Goal: Contribute content: Contribute content

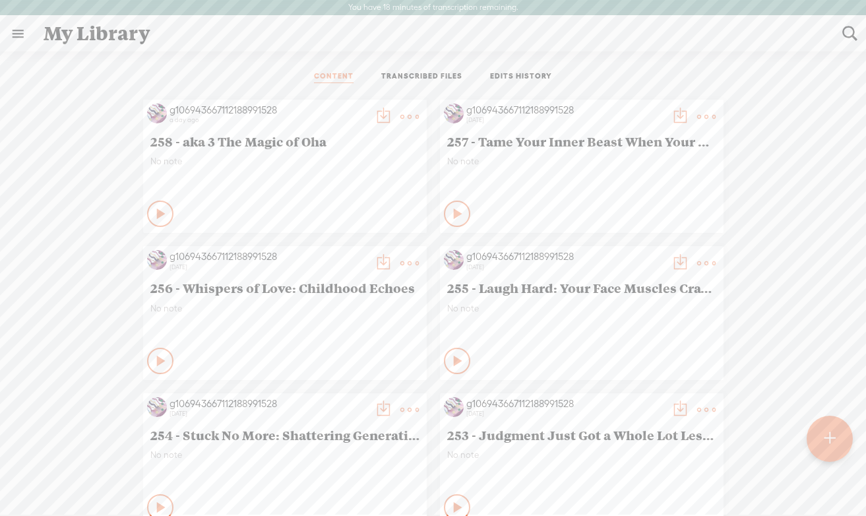
click at [827, 439] on t at bounding box center [829, 438] width 11 height 29
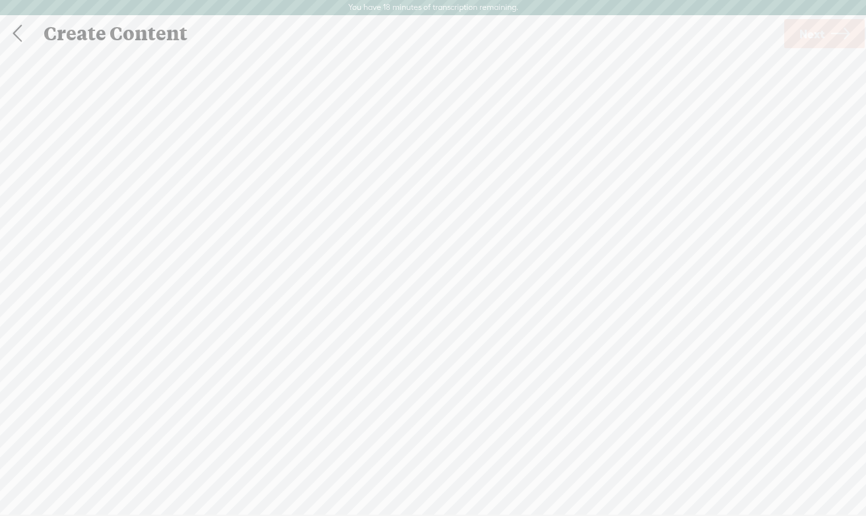
scroll to position [1, 0]
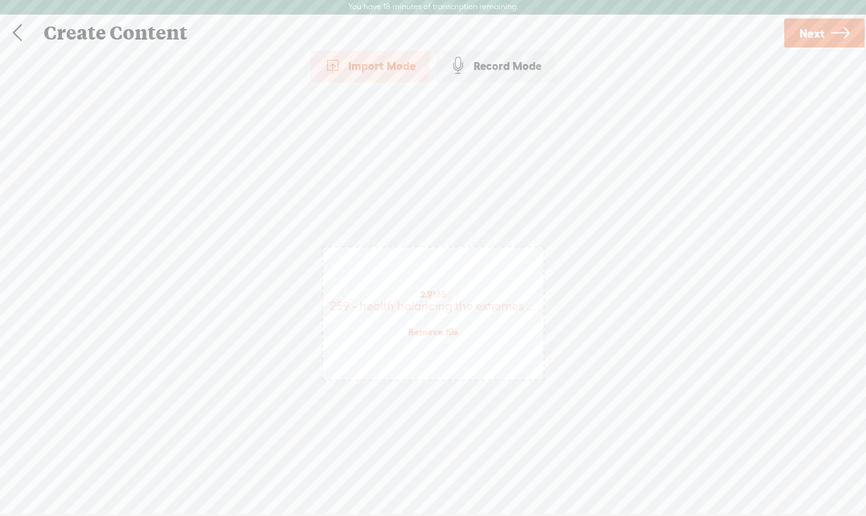
click at [822, 39] on span "Next" at bounding box center [812, 33] width 25 height 34
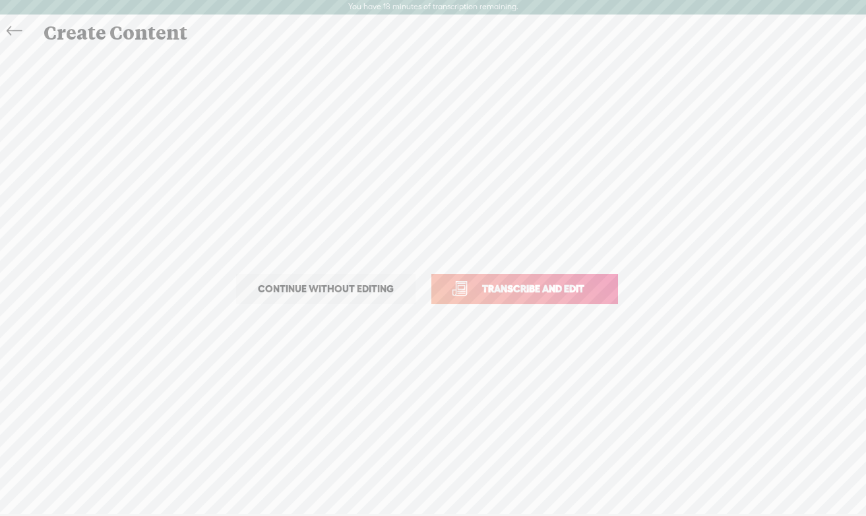
click at [532, 288] on span "Transcribe and edit" at bounding box center [533, 288] width 130 height 15
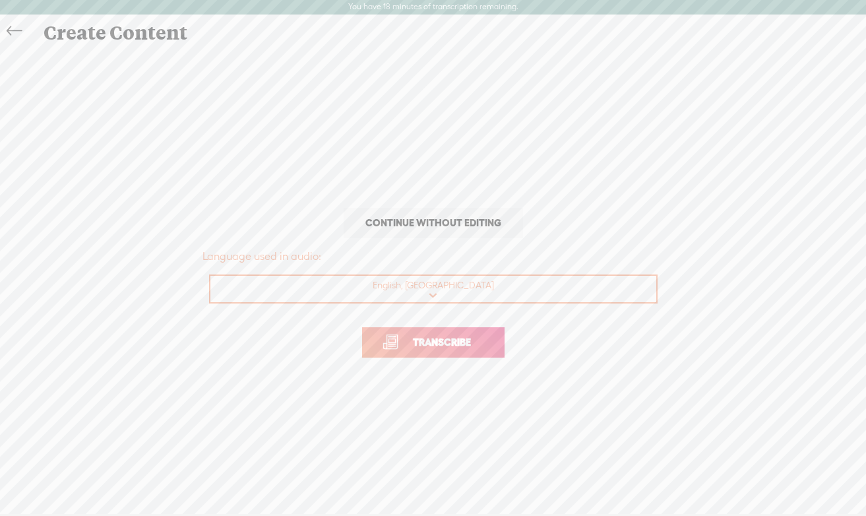
click at [472, 333] on link "Transcribe" at bounding box center [433, 342] width 142 height 30
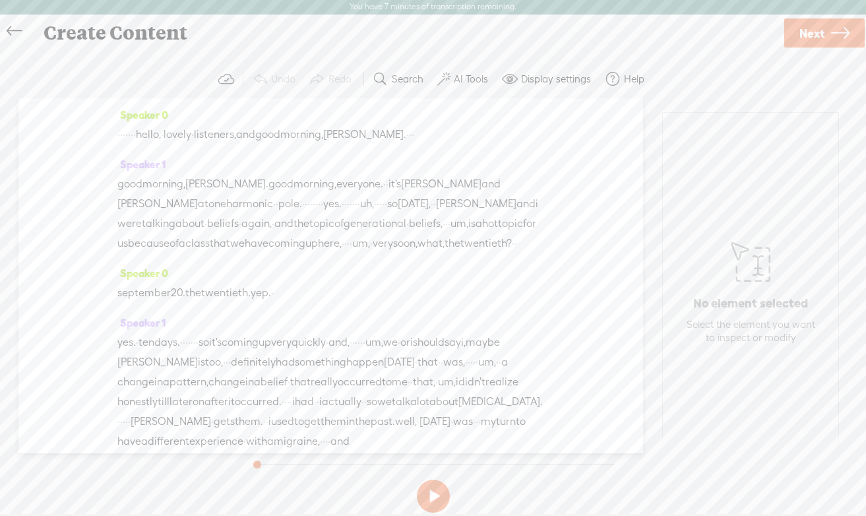
drag, startPoint x: 170, startPoint y: 136, endPoint x: 119, endPoint y: 139, distance: 50.9
click at [119, 139] on div "· · · · · · · · hello, · lovely · listeners, and good morning, kim. · · ·" at bounding box center [330, 135] width 427 height 20
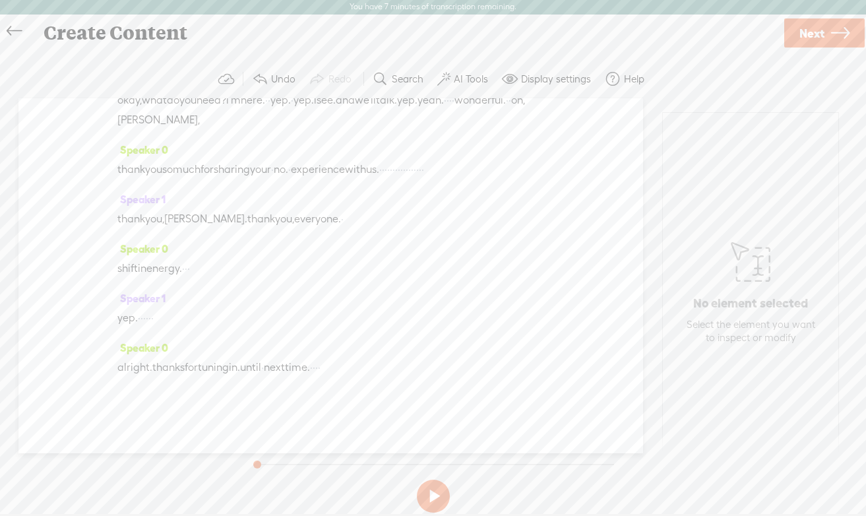
scroll to position [3954, 0]
drag, startPoint x: 356, startPoint y: 368, endPoint x: 383, endPoint y: 366, distance: 26.5
click at [383, 366] on div "alright. thanks for tuning in. until · next time. · · · ·" at bounding box center [330, 368] width 427 height 20
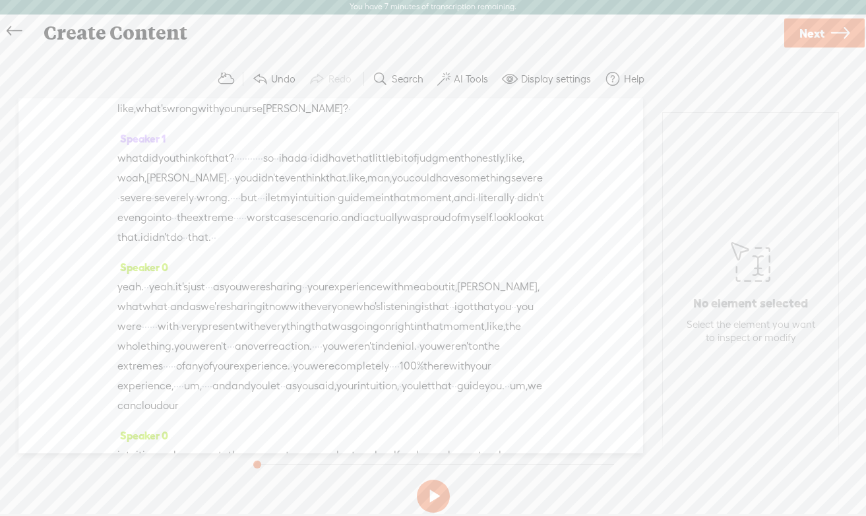
scroll to position [0, 0]
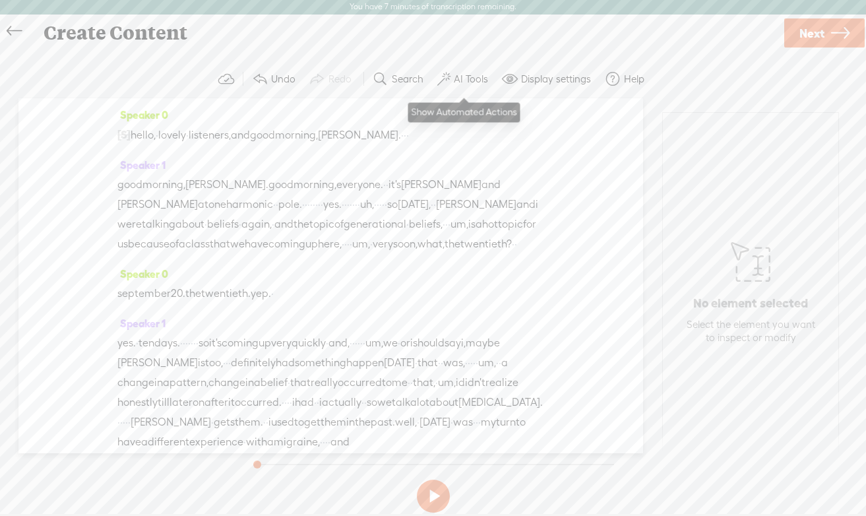
click at [468, 84] on label "AI Tools" at bounding box center [471, 79] width 34 height 13
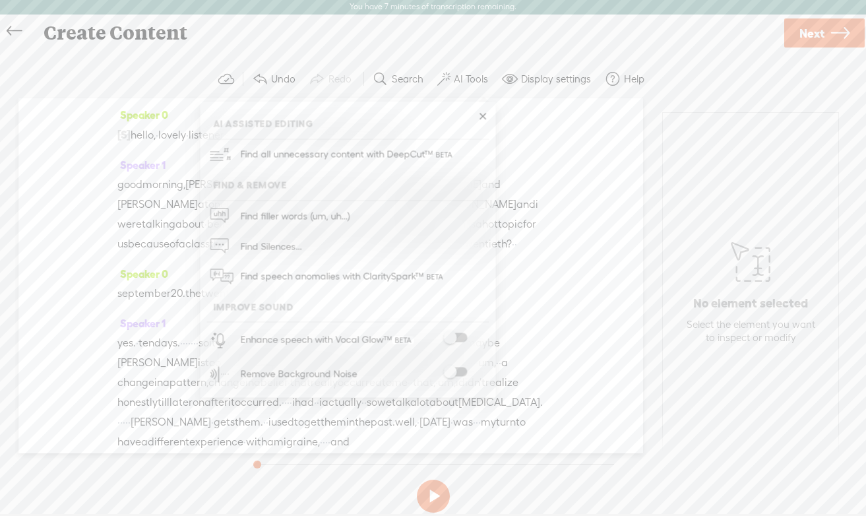
click at [461, 369] on span at bounding box center [455, 371] width 24 height 9
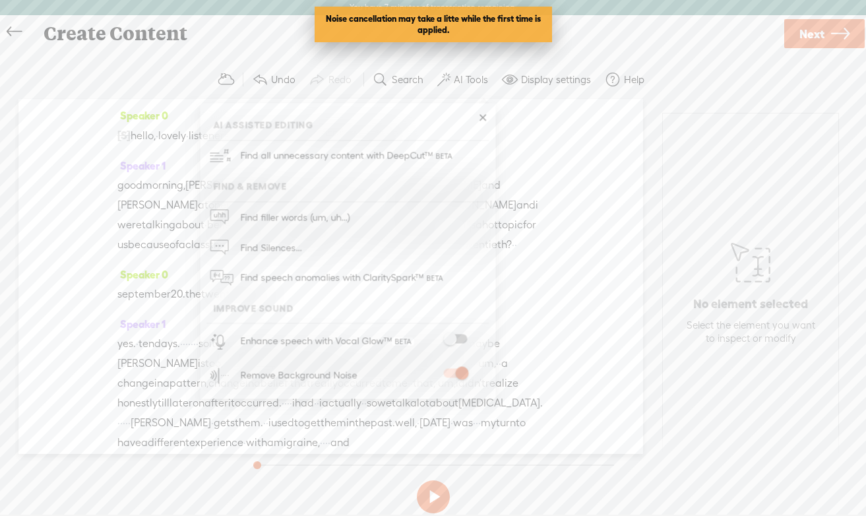
click at [809, 36] on span "Next" at bounding box center [812, 34] width 25 height 34
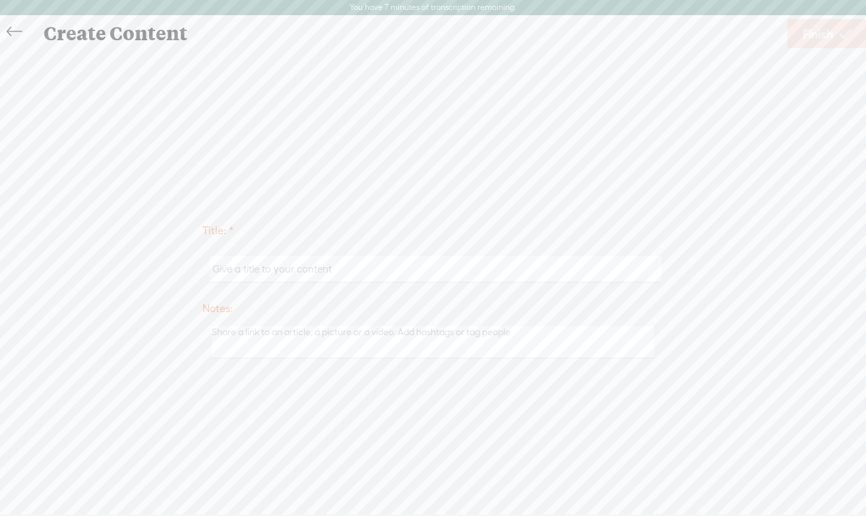
click at [389, 265] on input "text" at bounding box center [436, 269] width 452 height 26
type input "259 - TBD"
click at [832, 31] on span "Finish" at bounding box center [818, 34] width 30 height 34
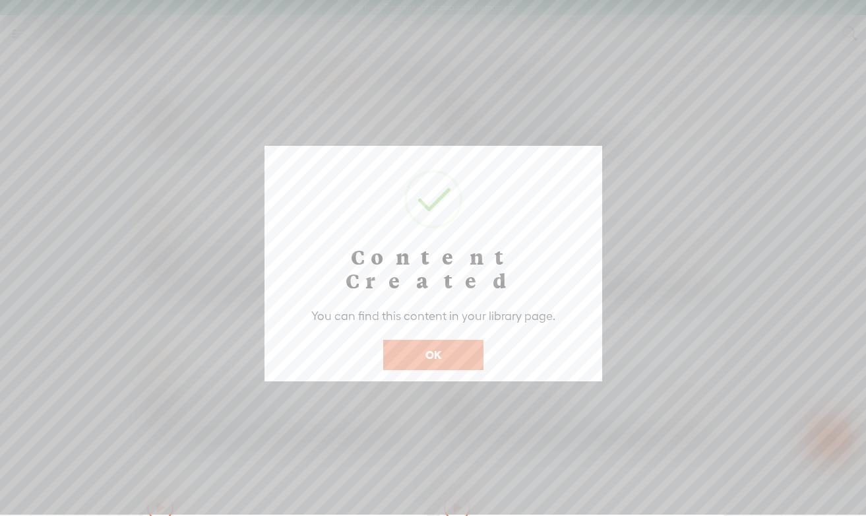
click at [430, 340] on button "OK" at bounding box center [433, 355] width 100 height 30
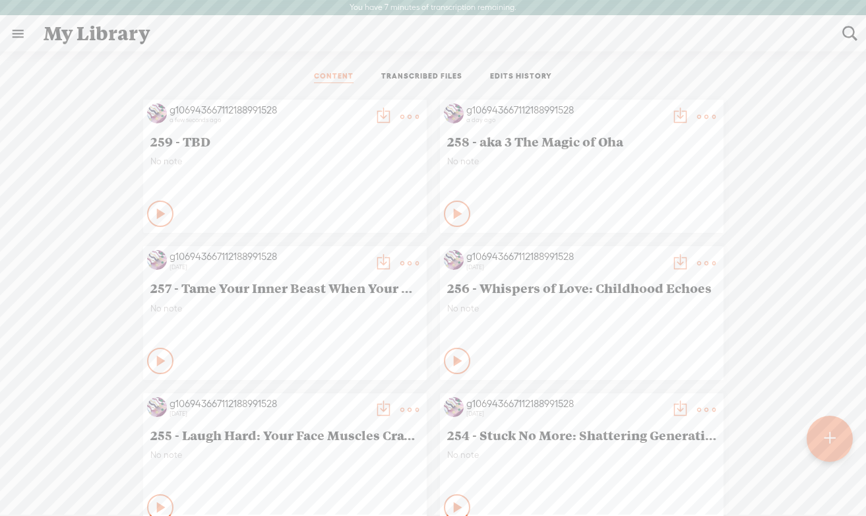
click at [408, 113] on t at bounding box center [409, 117] width 18 height 18
click at [329, 162] on link "Edit" at bounding box center [347, 161] width 132 height 30
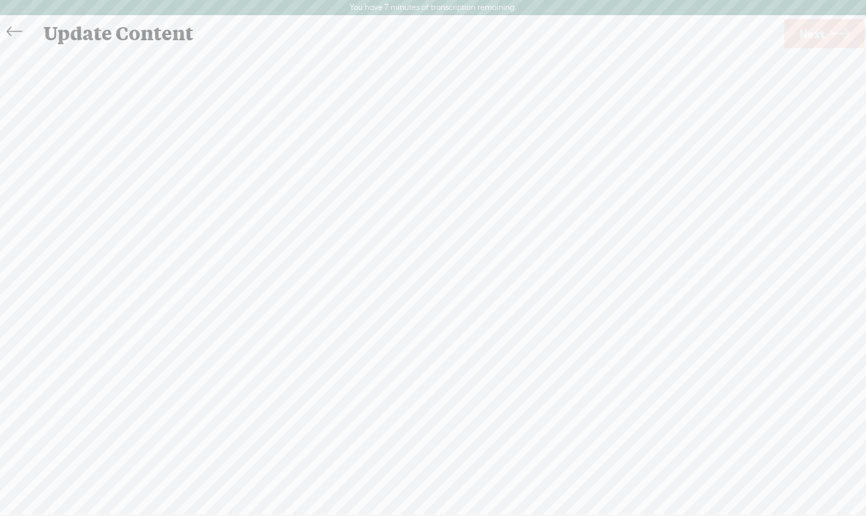
scroll to position [1, 0]
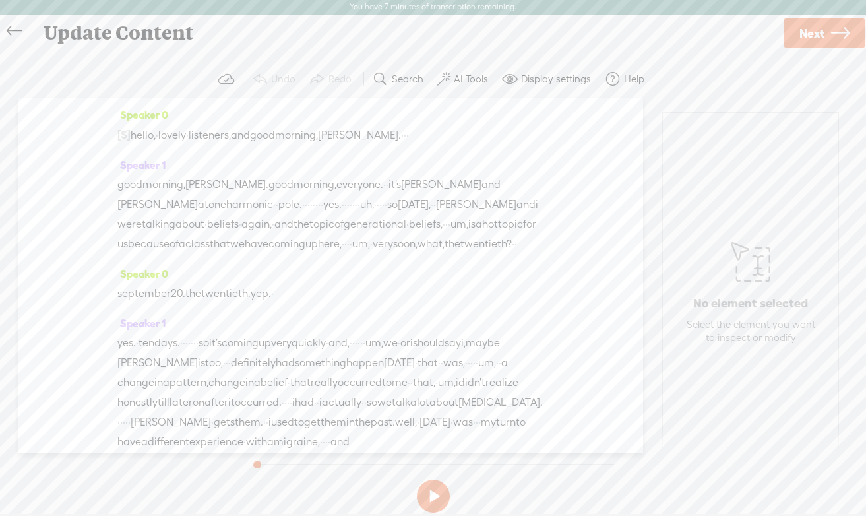
click at [820, 27] on span "Next" at bounding box center [812, 33] width 25 height 34
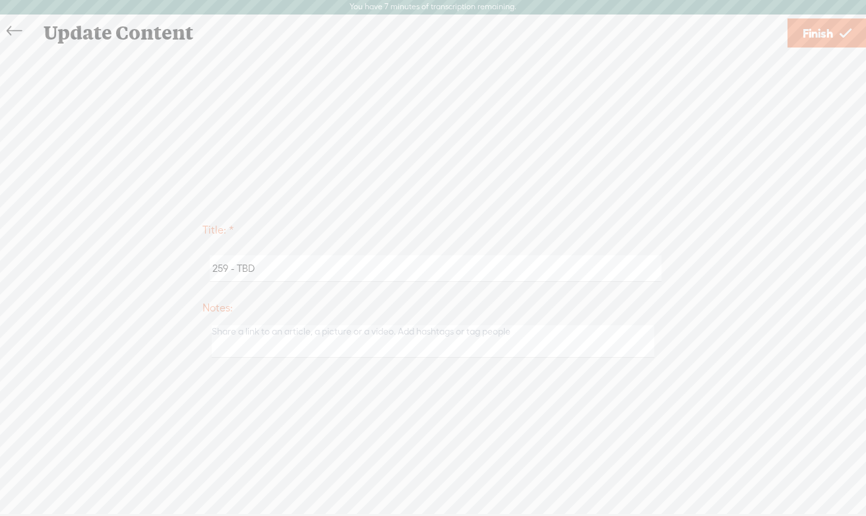
click at [246, 265] on input "259 - TBD" at bounding box center [436, 268] width 452 height 26
paste input "Chaos to Calm: Ancestral Practices for Modern Maladies"
type input "259 - Chaos to Calm: Ancestral Practices for Modern Maladies"
click at [815, 38] on span "Finish" at bounding box center [818, 33] width 30 height 34
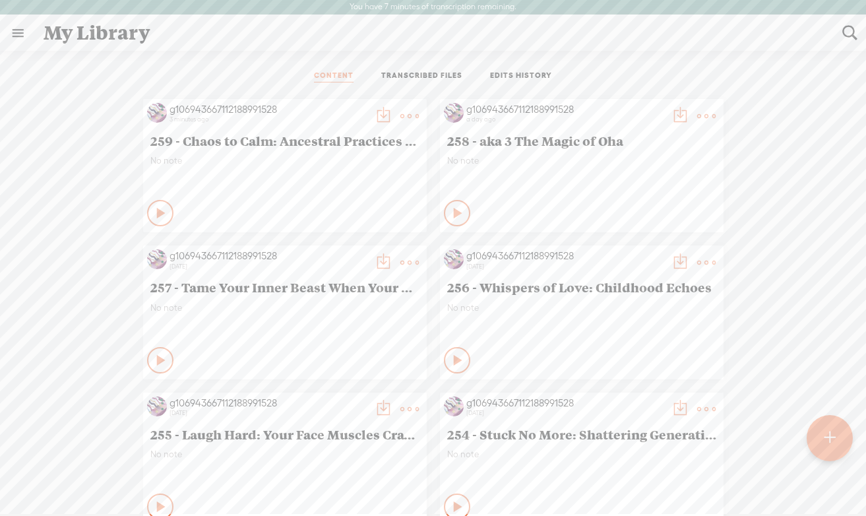
click at [379, 116] on t at bounding box center [383, 116] width 18 height 18
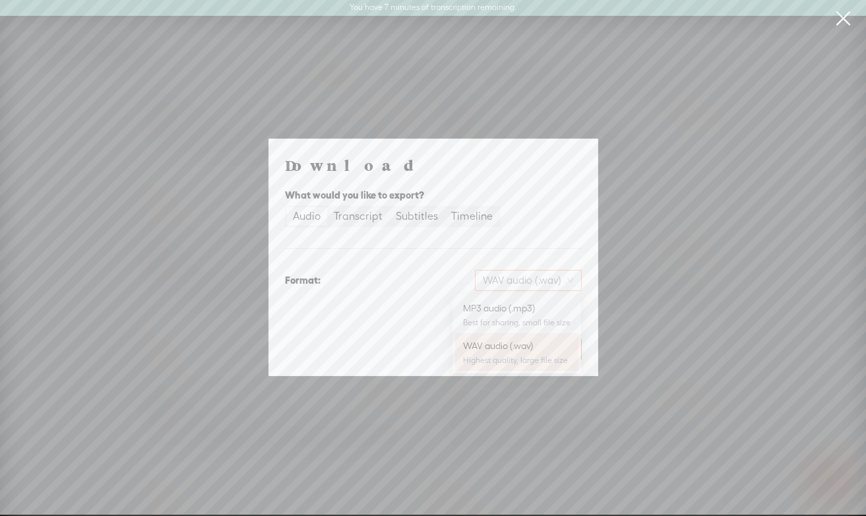
click at [522, 279] on span "WAV audio (.wav)" at bounding box center [528, 280] width 91 height 20
click at [501, 311] on div "MP3 audio (.mp3)" at bounding box center [517, 307] width 108 height 13
click at [548, 346] on span "Download" at bounding box center [548, 348] width 46 height 13
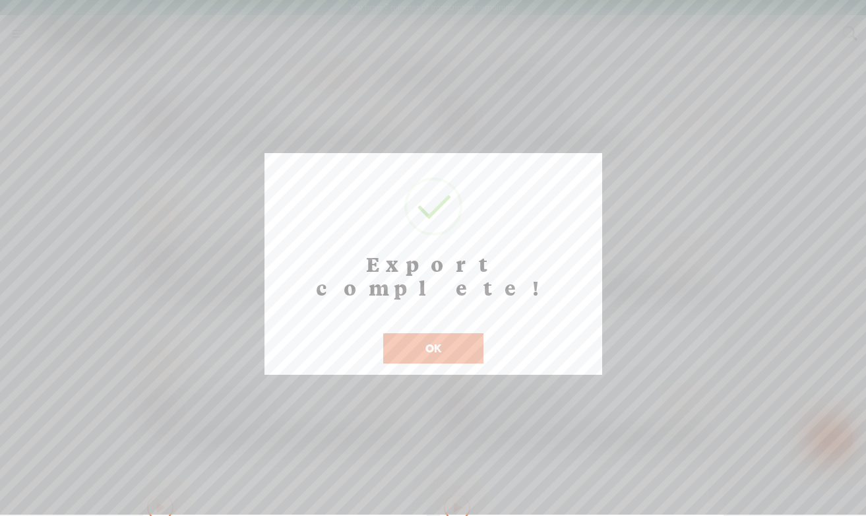
click at [425, 333] on button "OK" at bounding box center [433, 348] width 100 height 30
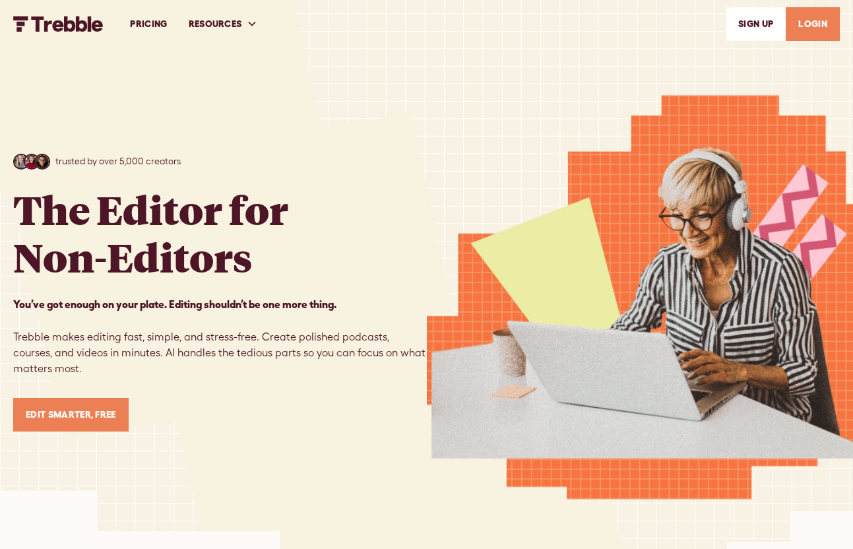
click at [805, 30] on link "LOGIN" at bounding box center [813, 24] width 54 height 34
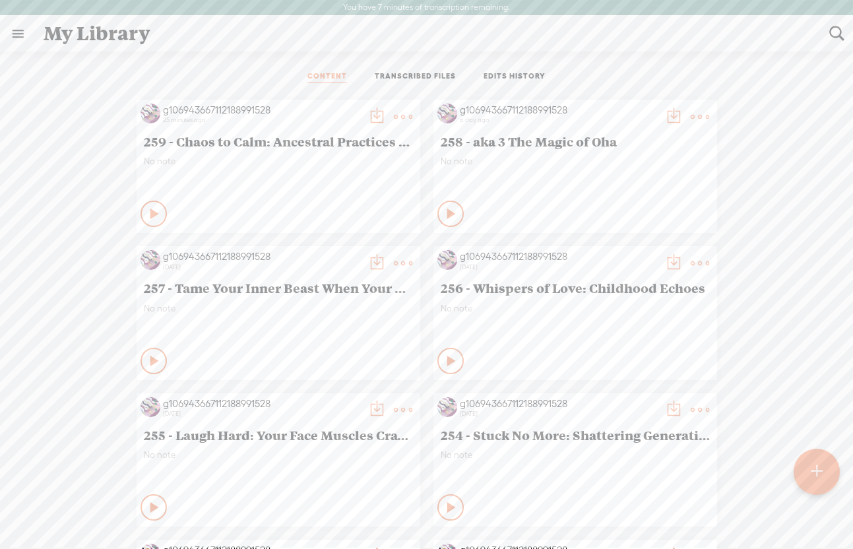
click at [813, 476] on t at bounding box center [816, 472] width 11 height 30
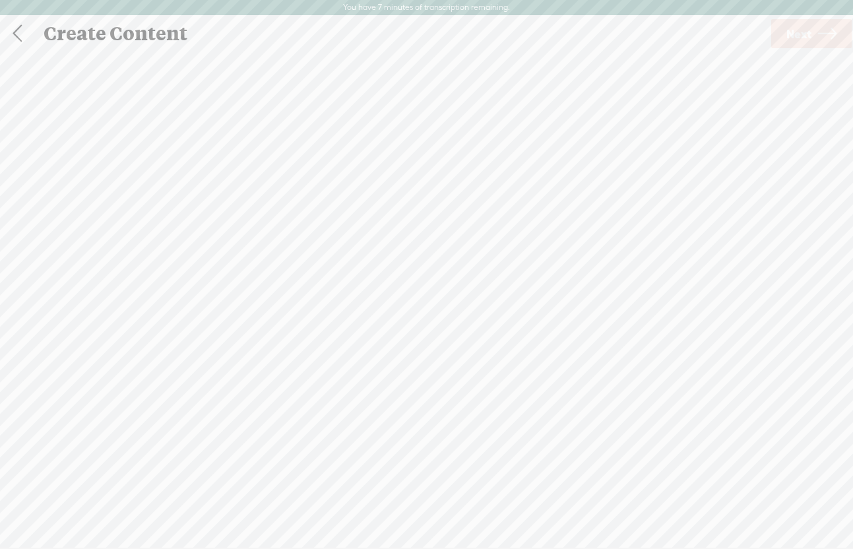
scroll to position [1, 0]
click at [796, 36] on span "Next" at bounding box center [798, 33] width 25 height 34
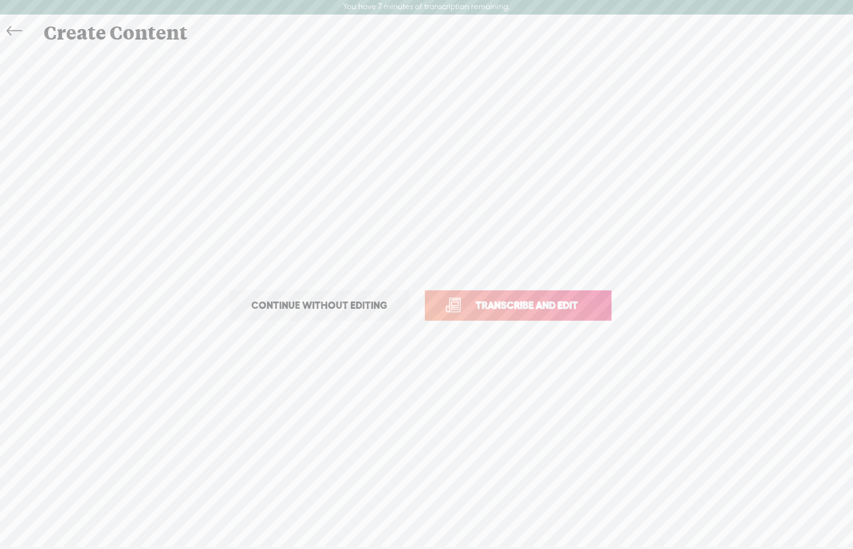
click at [527, 302] on span "Transcribe and edit" at bounding box center [527, 305] width 130 height 15
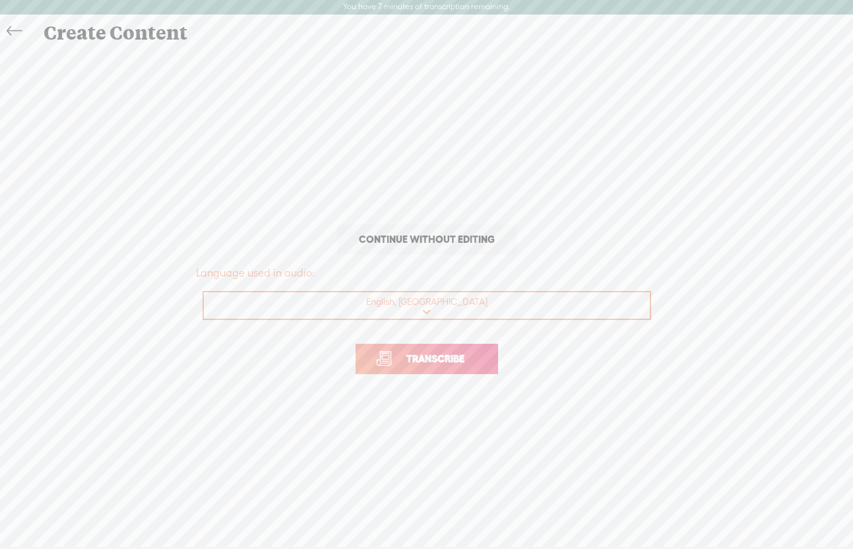
click at [424, 358] on span "Transcribe" at bounding box center [436, 358] width 86 height 15
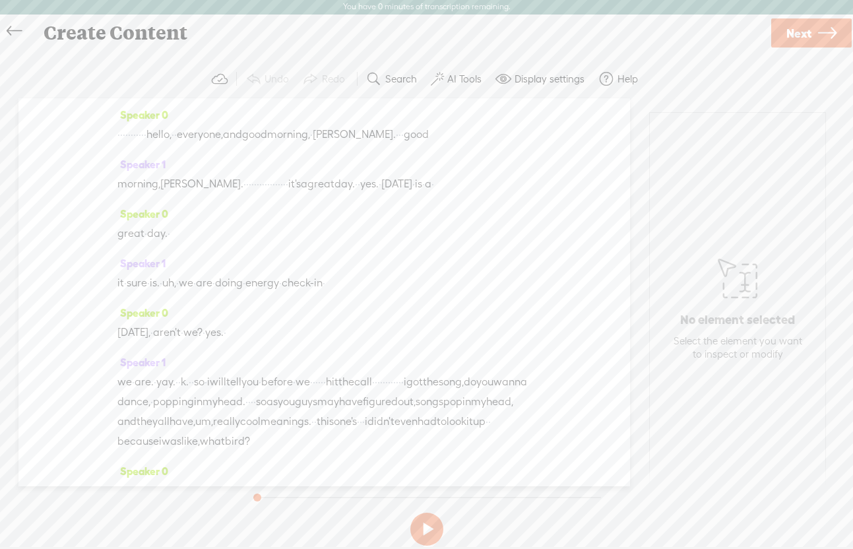
drag, startPoint x: 195, startPoint y: 134, endPoint x: 104, endPoint y: 135, distance: 91.0
click at [104, 135] on div "Speaker 0 · · · · · · · · · · · hello, · · everyone, and good morning, · [PERSO…" at bounding box center [324, 292] width 612 height 388
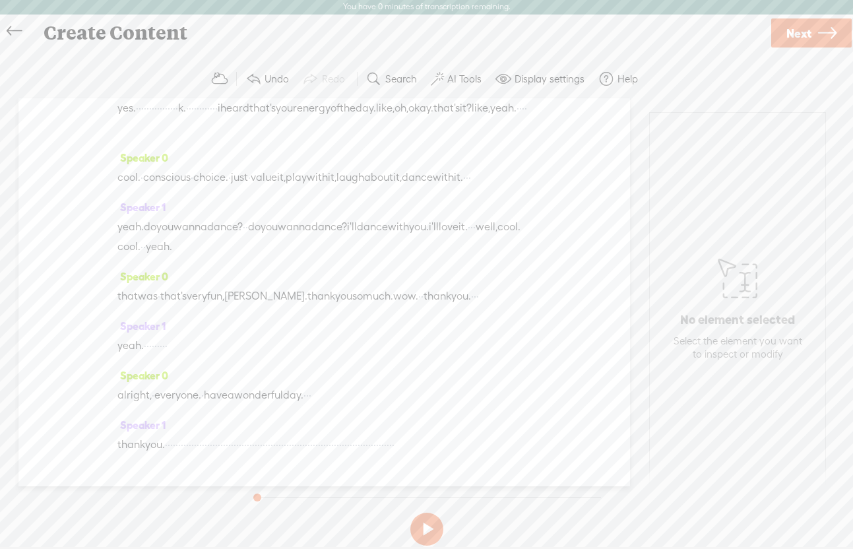
scroll to position [2217, 0]
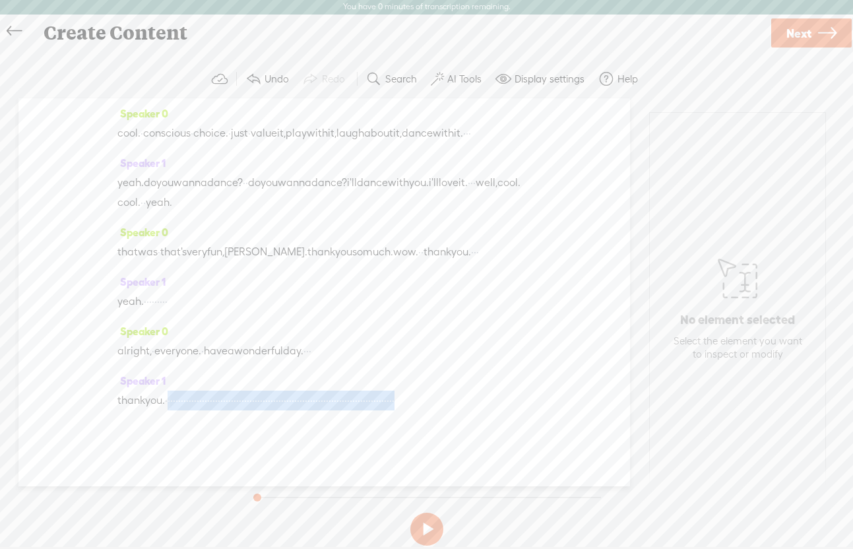
drag, startPoint x: 177, startPoint y: 379, endPoint x: 544, endPoint y: 403, distance: 367.6
click at [544, 403] on div "Speaker 0 [S] · · · · · · · · · · · hello, · · everyone, and good morning, · [P…" at bounding box center [324, 292] width 612 height 388
click at [832, 29] on icon at bounding box center [827, 33] width 18 height 34
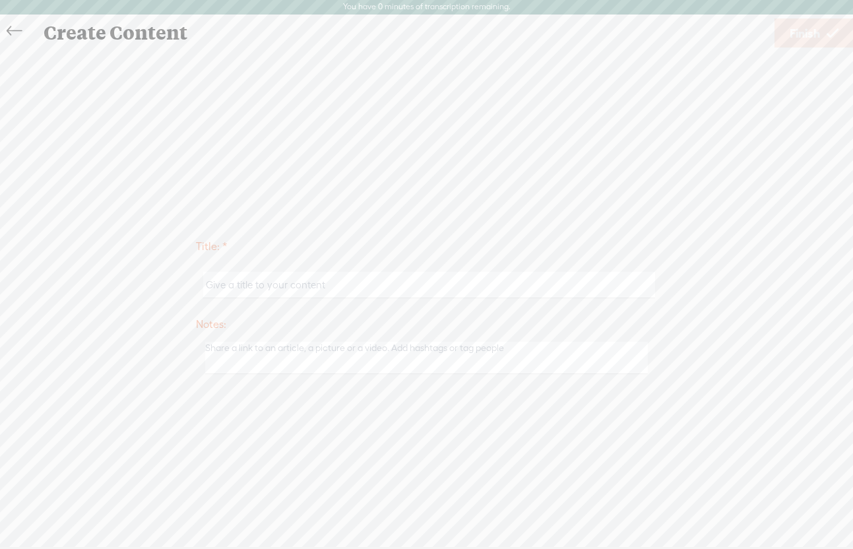
click at [227, 291] on input "text" at bounding box center [429, 285] width 452 height 26
type input "2"
paste input "Control Systems Exposed: Your Choices Shatter Their Illusions"
type input "Formerly 12 Control Systems Exposed: Your Choices Shatter Their Illusions"
click at [805, 30] on span "Finish" at bounding box center [805, 33] width 30 height 34
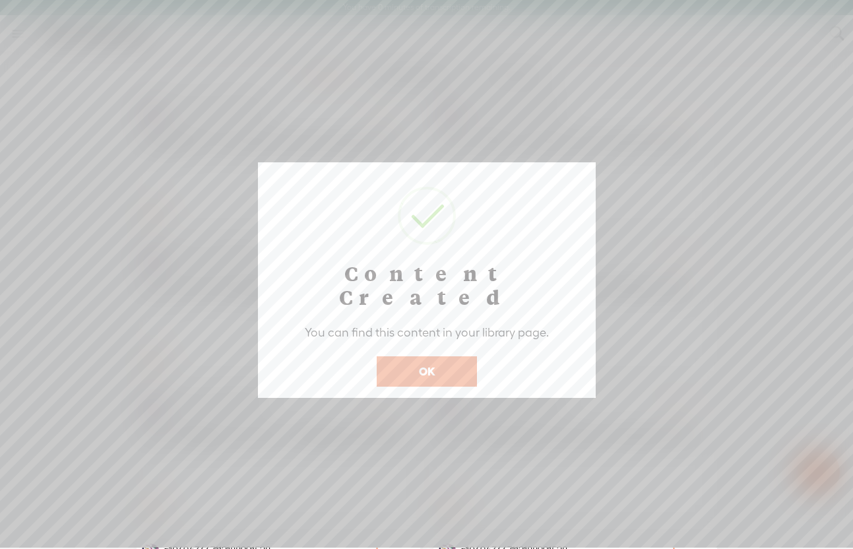
click at [412, 356] on button "OK" at bounding box center [427, 371] width 100 height 30
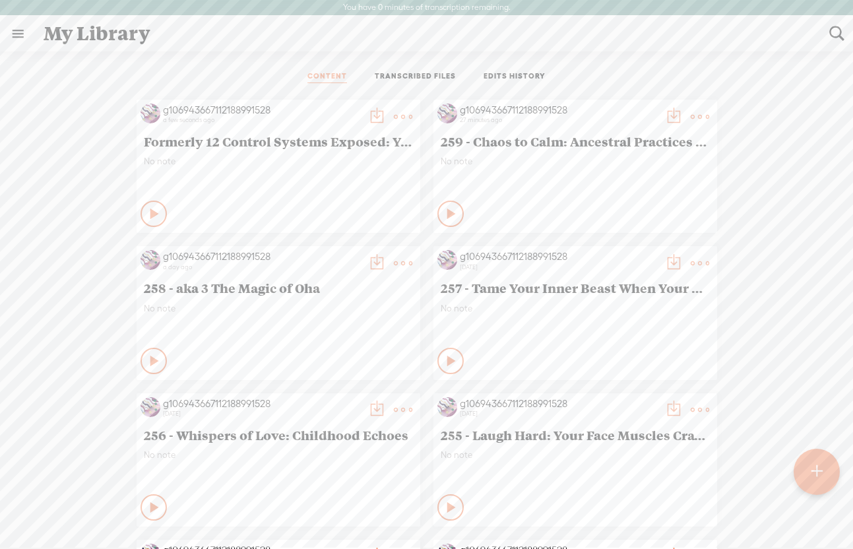
click at [406, 119] on t at bounding box center [403, 117] width 18 height 18
click at [317, 161] on link "Edit" at bounding box center [340, 161] width 132 height 30
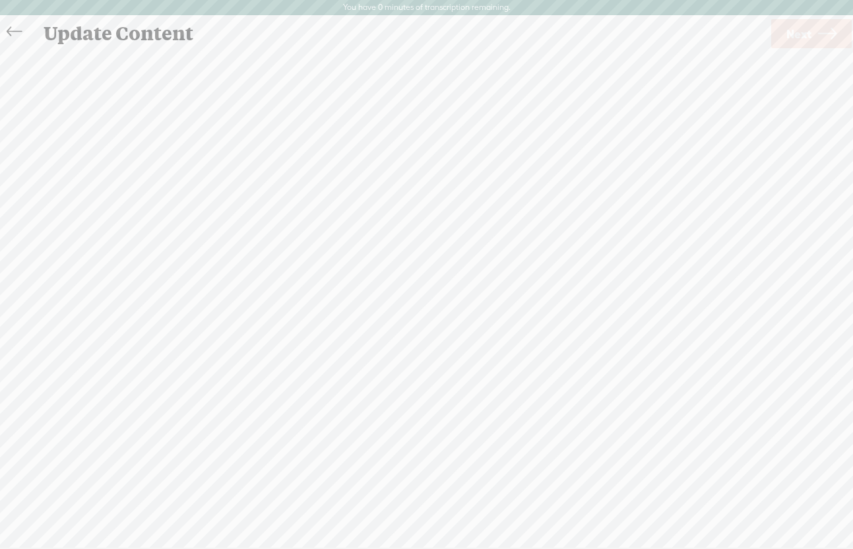
scroll to position [1, 0]
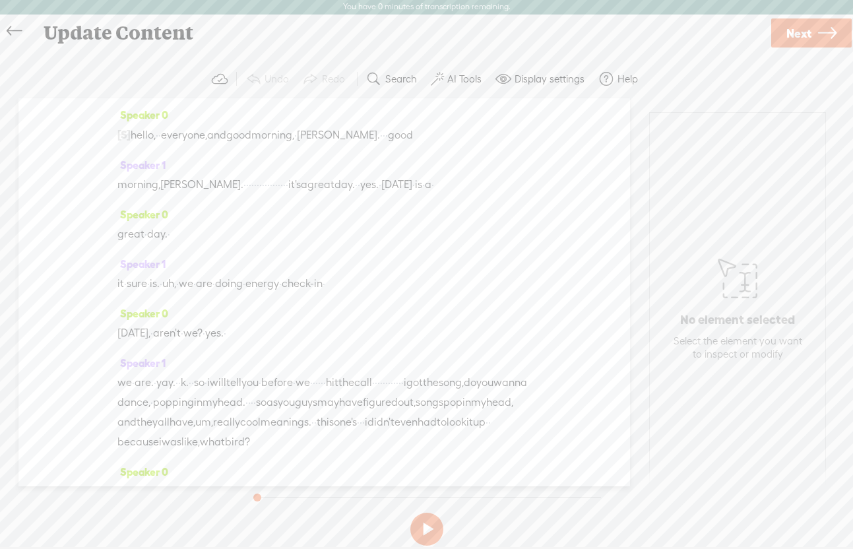
click at [802, 38] on span "Next" at bounding box center [798, 33] width 25 height 34
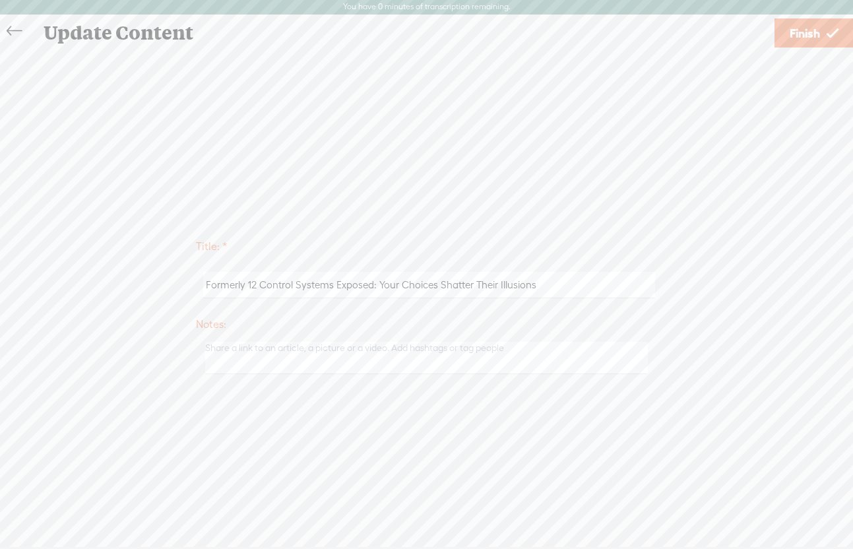
click at [204, 285] on input "Formerly 12 Control Systems Exposed: Your Choices Shatter Their Illusions" at bounding box center [429, 285] width 452 height 26
type input "260 - Formerly 12 Control Systems Exposed: Your Choices Shatter Their Illusions"
click at [797, 32] on span "Finish" at bounding box center [805, 33] width 30 height 34
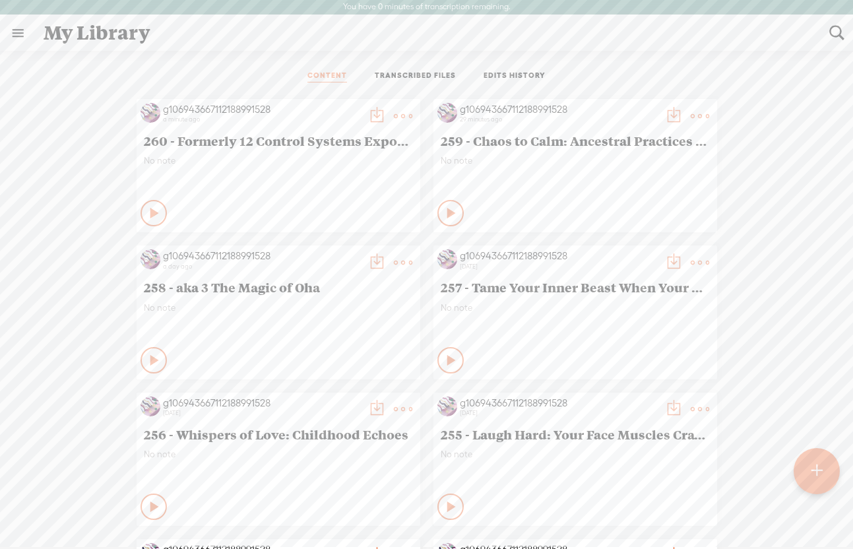
click at [396, 115] on t at bounding box center [403, 116] width 18 height 18
click at [307, 162] on link "Edit" at bounding box center [340, 159] width 132 height 30
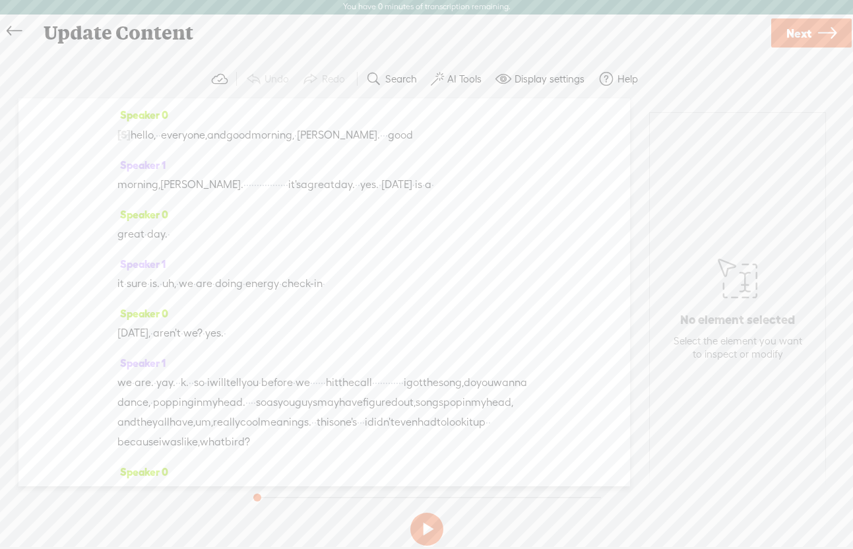
click at [803, 32] on span "Next" at bounding box center [798, 33] width 25 height 34
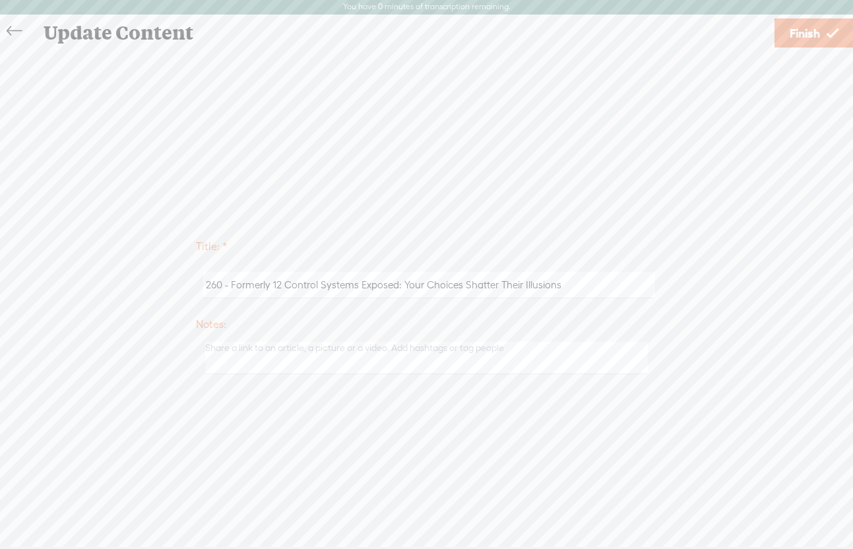
click at [249, 289] on input "260 - Formerly 12 Control Systems Exposed: Your Choices Shatter Their Illusions" at bounding box center [429, 285] width 452 height 26
click at [230, 286] on input "260 - aka 12 Control Systems Exposed: Your Choices Shatter Their Illusions" at bounding box center [429, 285] width 452 height 26
type input "260 - aka 12 Control Systems Exposed: Your Choices Shatter Their Illusions"
click at [787, 38] on link "Finish" at bounding box center [813, 32] width 79 height 29
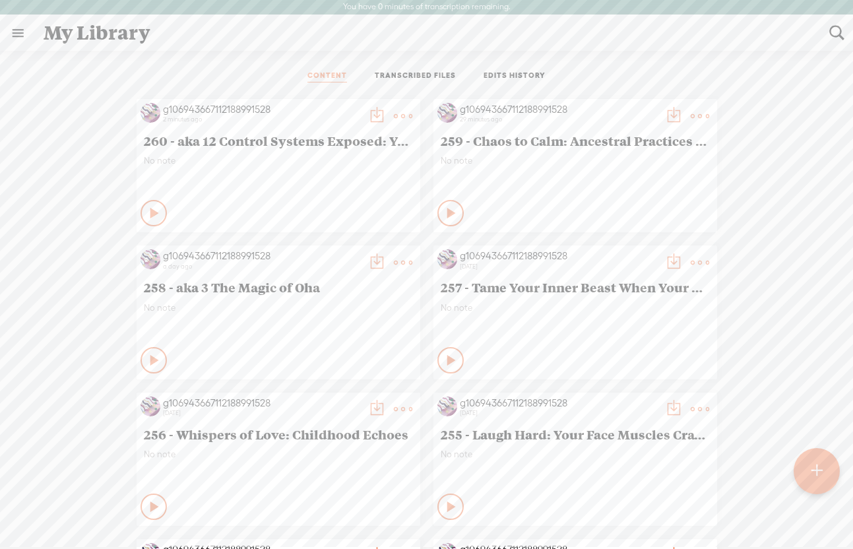
click at [371, 116] on t at bounding box center [376, 116] width 18 height 18
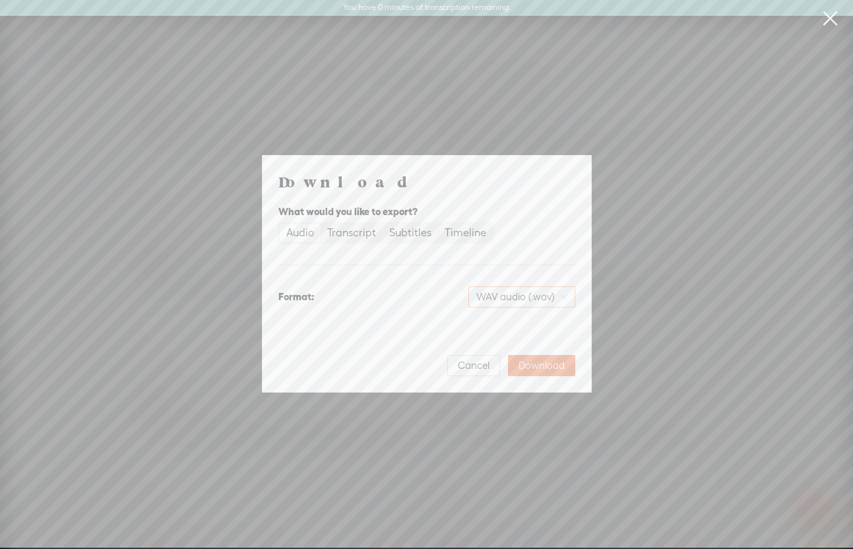
click at [538, 298] on span "WAV audio (.wav)" at bounding box center [521, 297] width 91 height 20
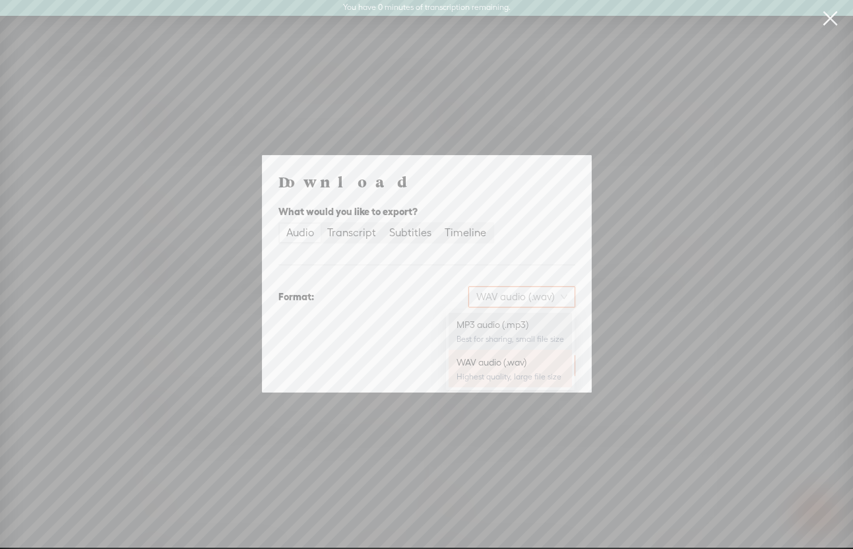
click at [485, 328] on div "MP3 audio (.mp3)" at bounding box center [511, 324] width 108 height 13
click at [538, 359] on span "Download" at bounding box center [542, 365] width 46 height 13
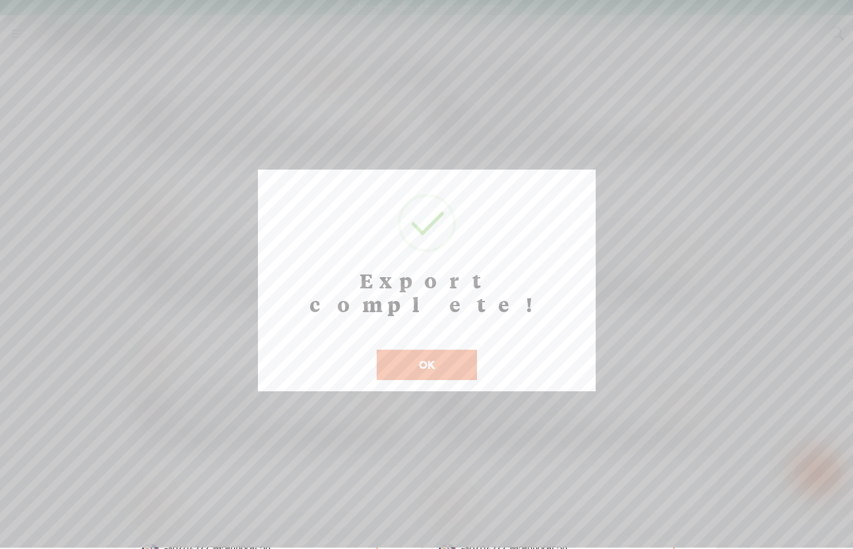
click at [435, 350] on button "OK" at bounding box center [427, 365] width 100 height 30
